Goal: Information Seeking & Learning: Learn about a topic

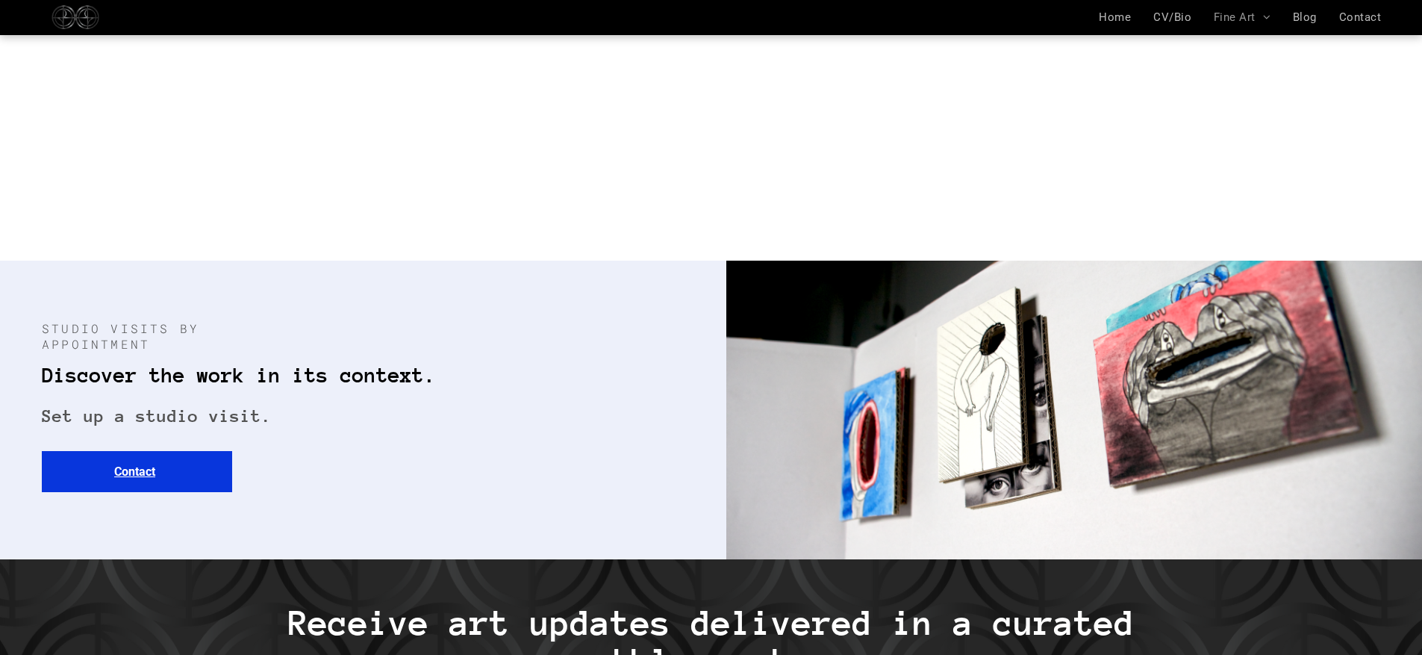
scroll to position [4513, 0]
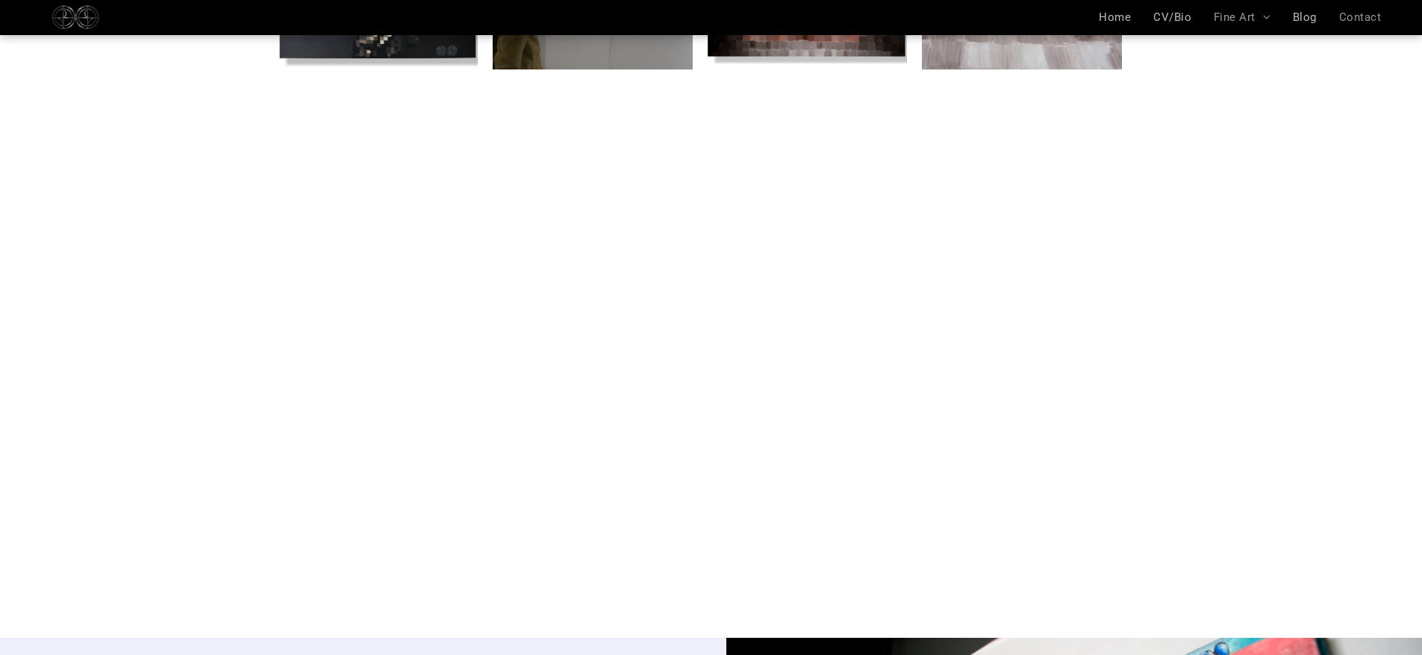
click at [1375, 15] on span "Contact" at bounding box center [1360, 16] width 42 height 13
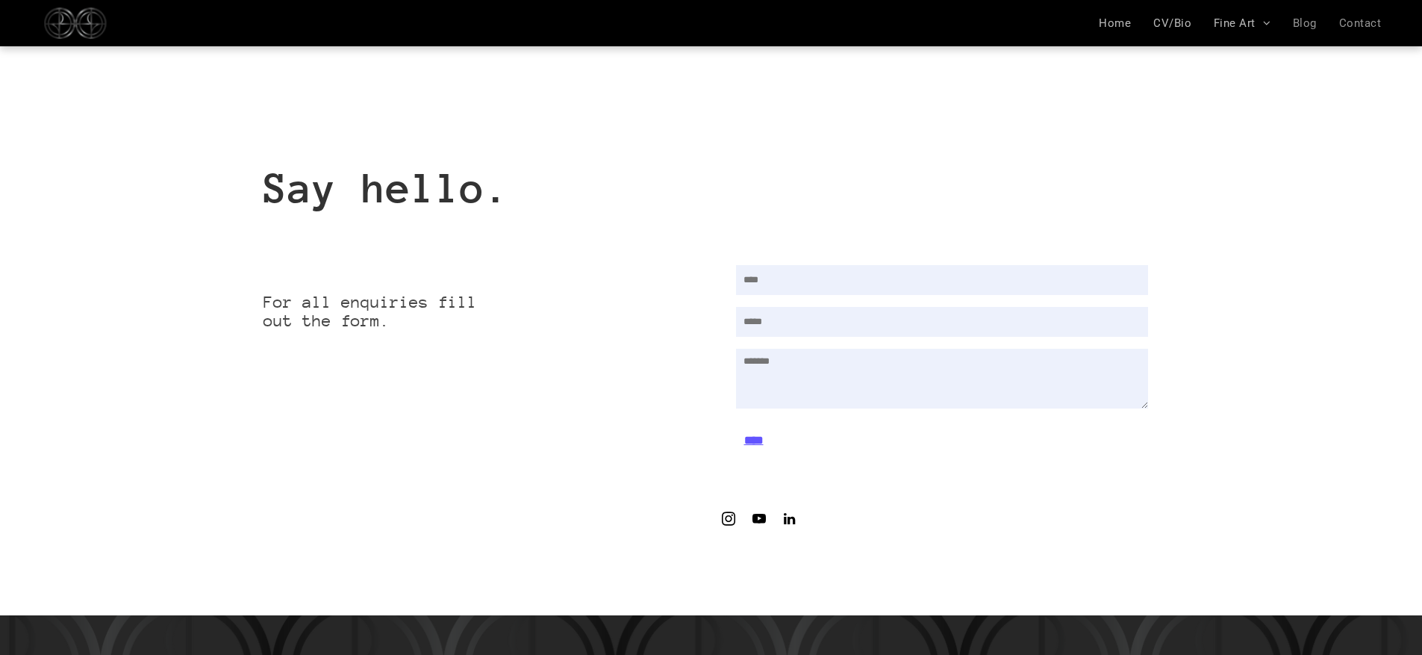
click at [1315, 23] on span "Blog" at bounding box center [1305, 22] width 24 height 13
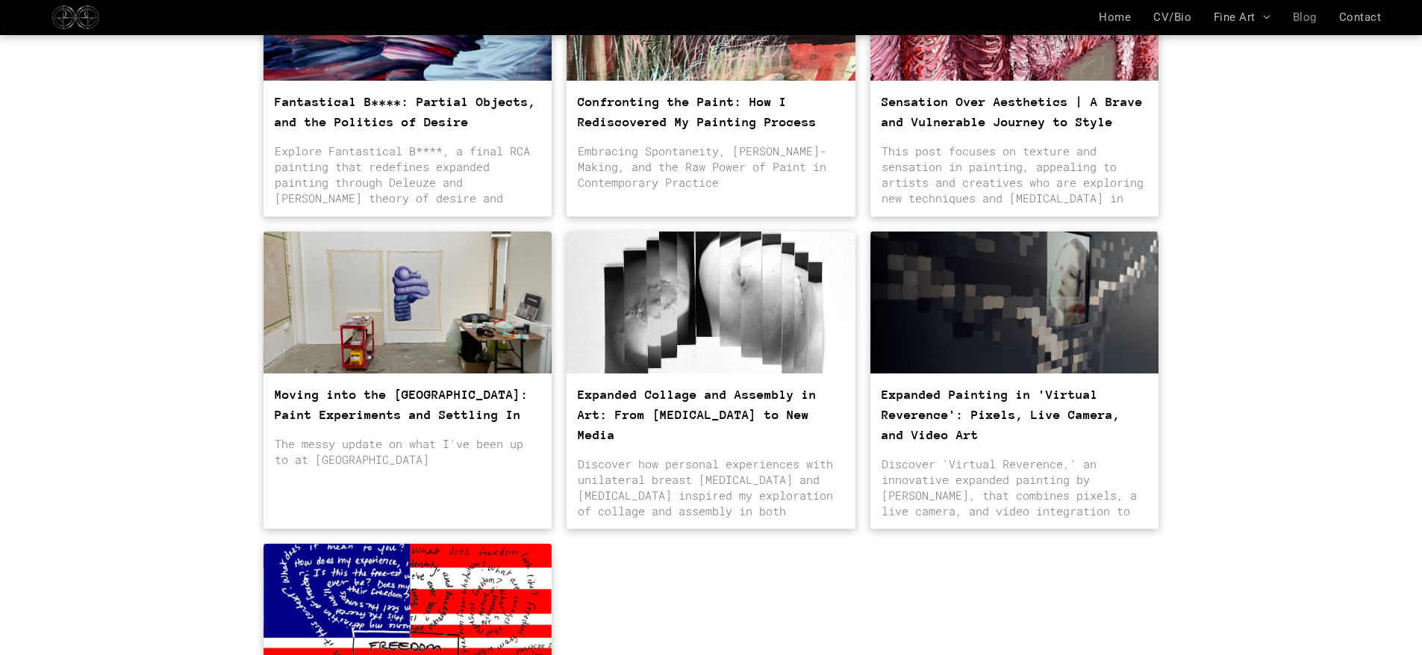
scroll to position [664, 0]
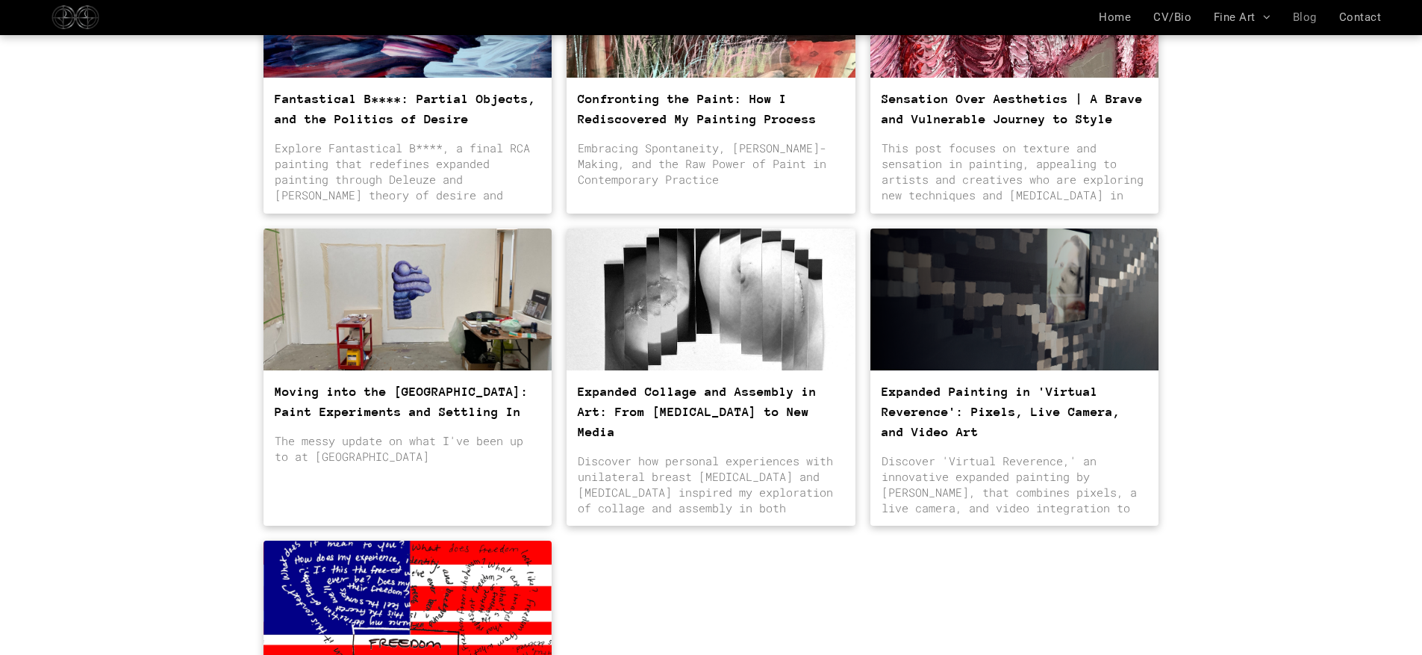
click at [358, 382] on link "Moving into the Royal College of Art: Paint Experiments and Settling In" at bounding box center [408, 402] width 267 height 40
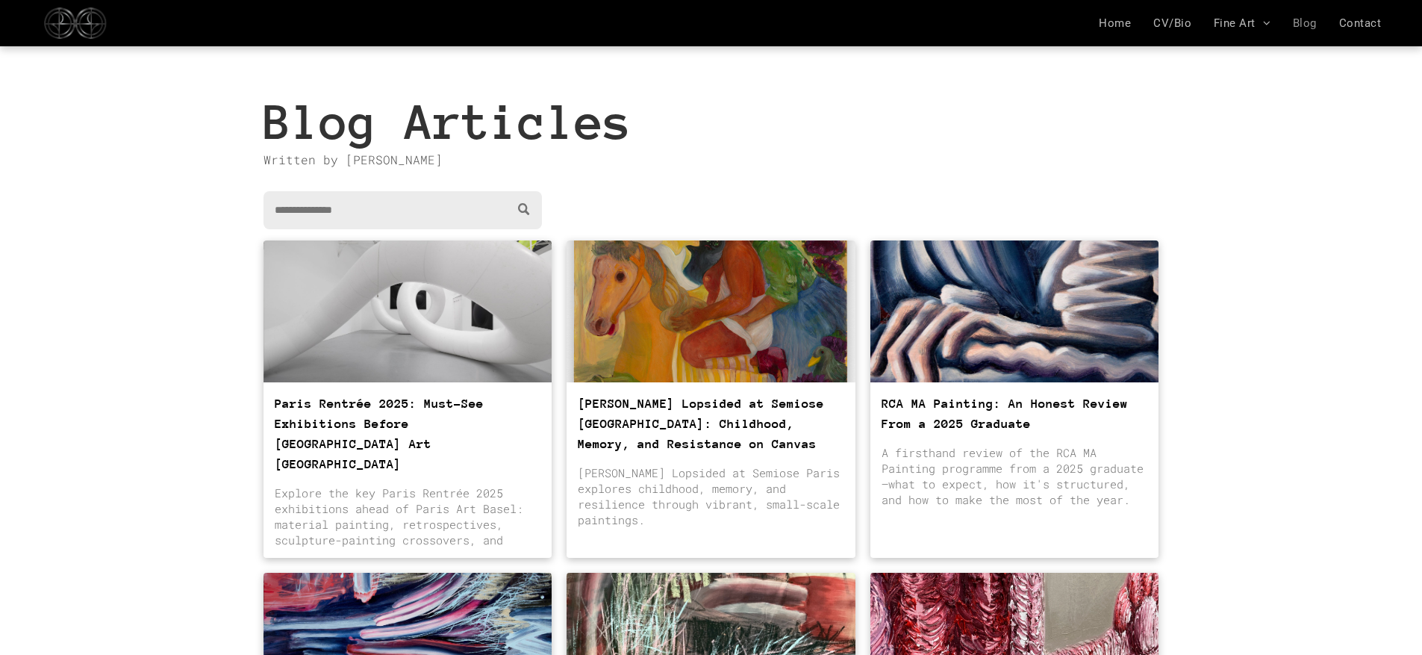
scroll to position [96, 0]
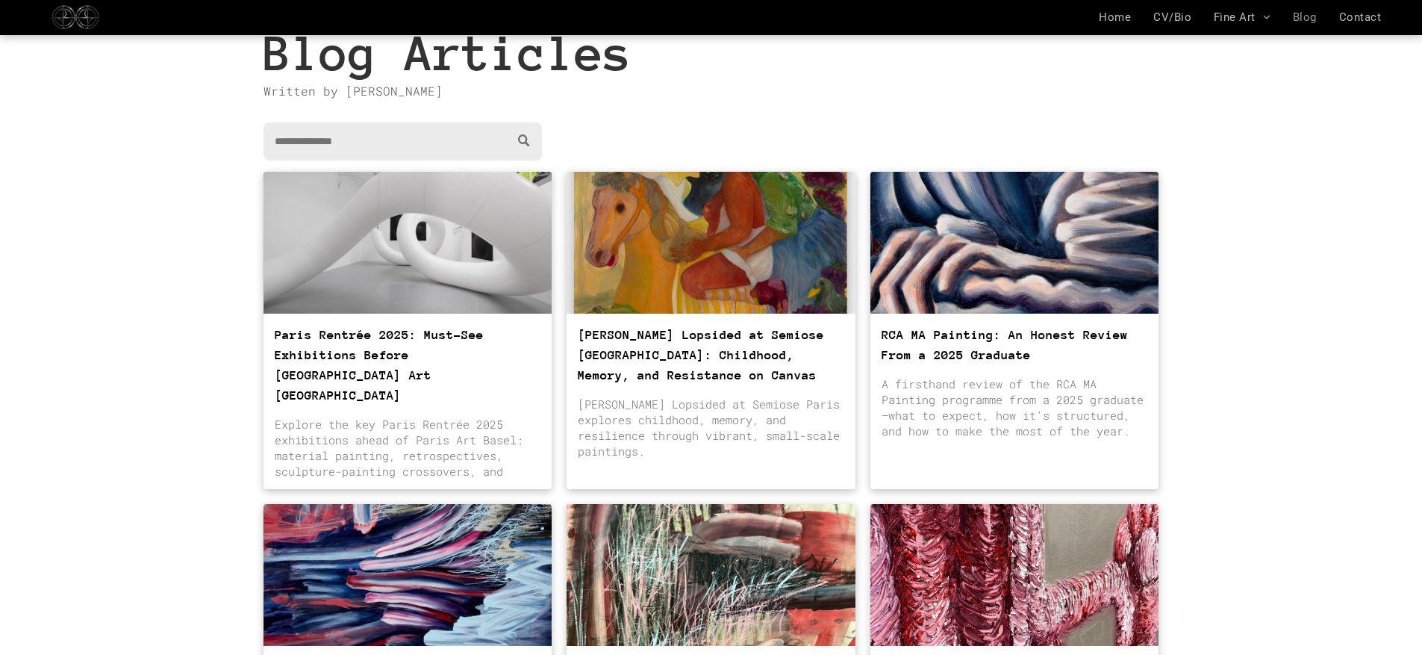
click at [1084, 366] on div "RCA MA Painting: An Honest Review From a 2025 Graduate By Lala Drona • August 2…" at bounding box center [1015, 402] width 289 height 176
click at [991, 329] on link "RCA MA Painting: An Honest Review From a 2025 Graduate" at bounding box center [1015, 345] width 267 height 40
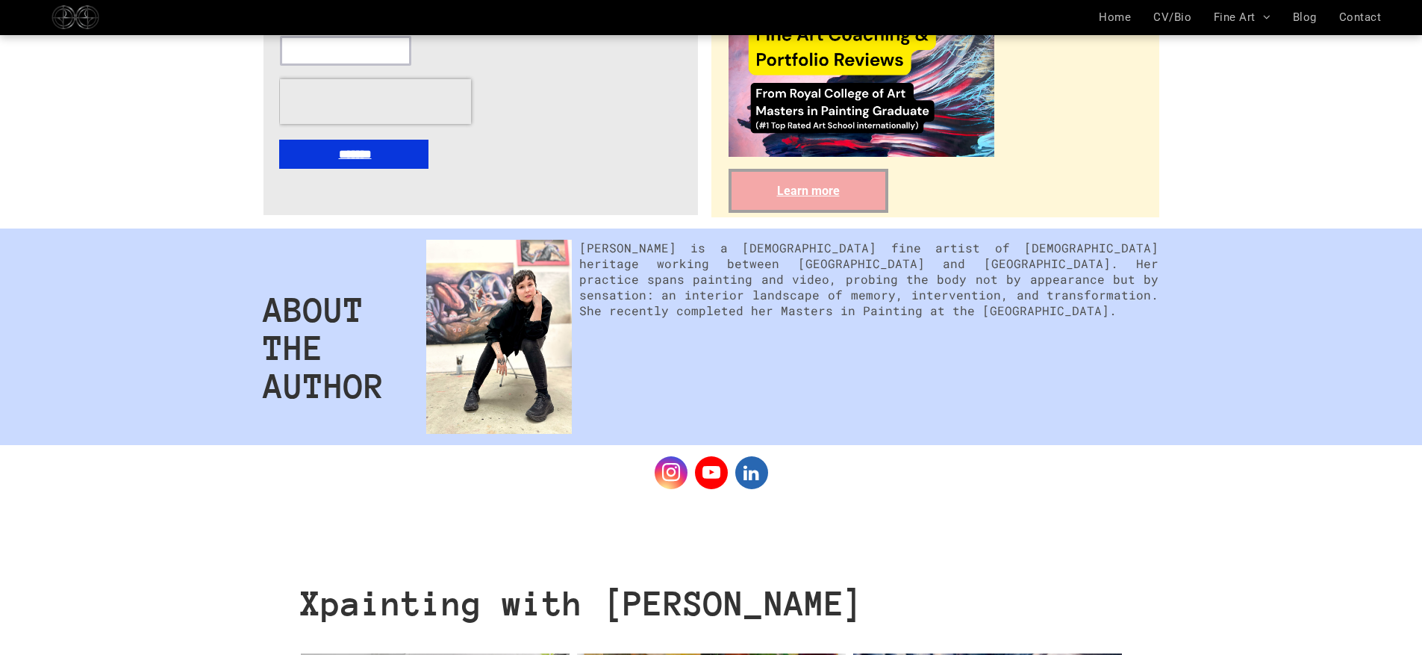
scroll to position [4318, 0]
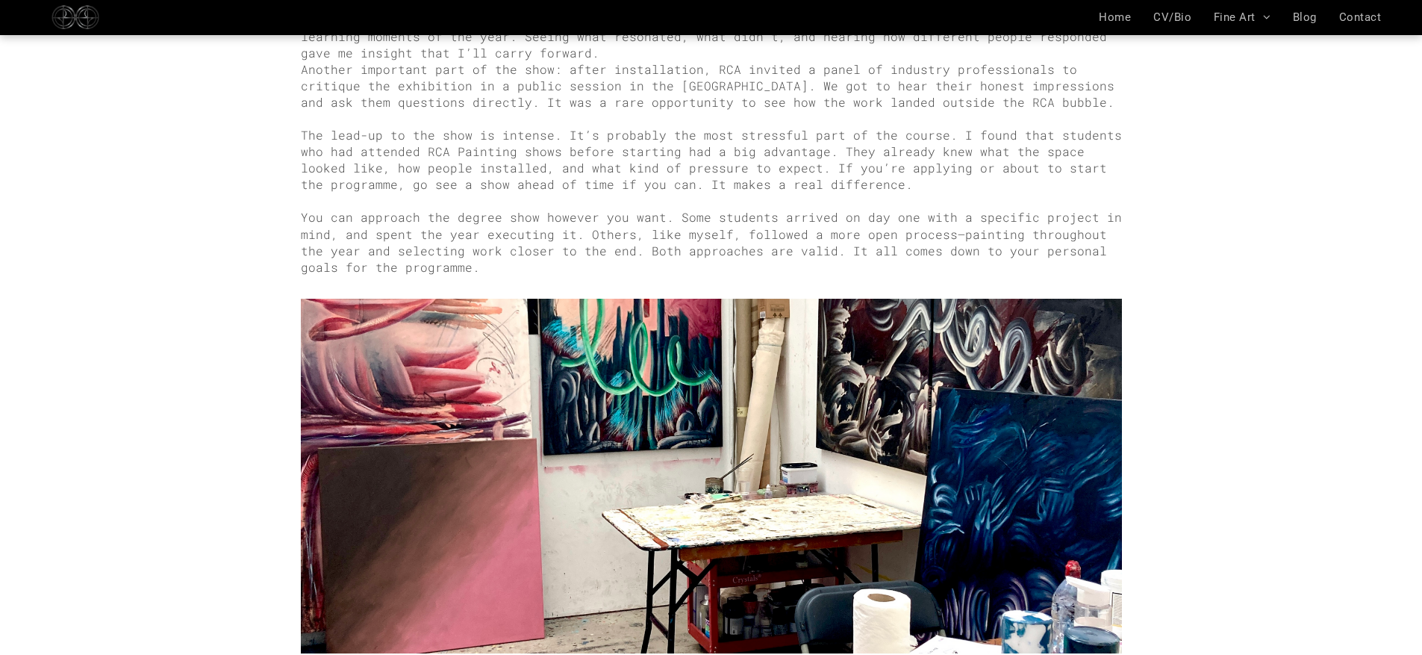
scroll to position [2683, 0]
